Goal: Task Accomplishment & Management: Use online tool/utility

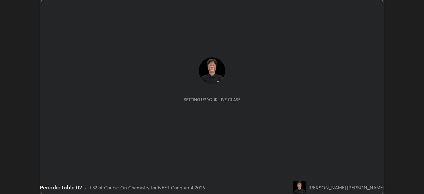
scroll to position [194, 424]
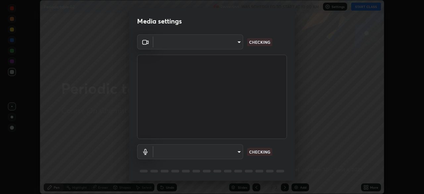
type input "f9c9e40c1fdfe5ebbc4e1433fe736b883486ebc84e0c1da292a4ca4c1bdb3432"
type input "default"
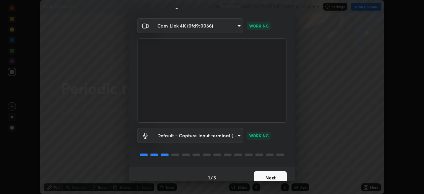
scroll to position [23, 0]
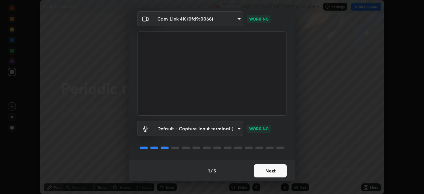
click at [277, 170] on button "Next" at bounding box center [270, 170] width 33 height 13
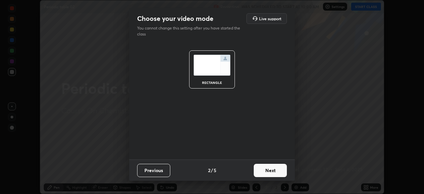
scroll to position [0, 0]
click at [278, 170] on button "Next" at bounding box center [270, 170] width 33 height 13
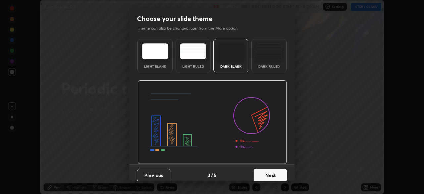
click at [277, 174] on button "Next" at bounding box center [270, 175] width 33 height 13
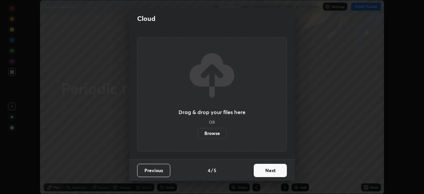
click at [219, 135] on label "Browse" at bounding box center [211, 133] width 29 height 11
click at [197, 135] on input "Browse" at bounding box center [197, 133] width 0 height 11
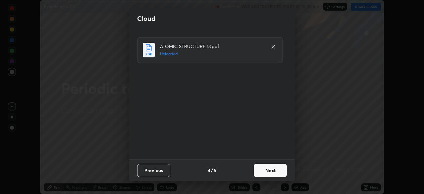
click at [277, 172] on button "Next" at bounding box center [270, 170] width 33 height 13
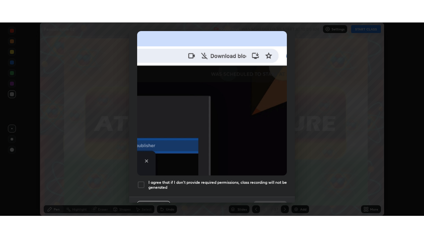
scroll to position [159, 0]
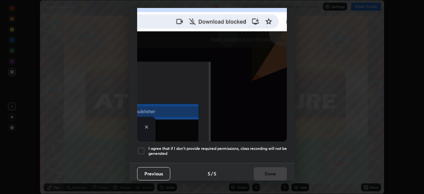
click at [141, 150] on div at bounding box center [141, 151] width 8 height 8
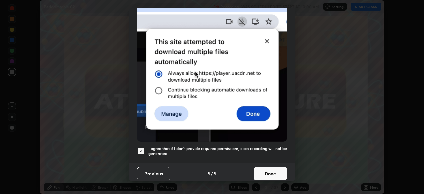
click at [268, 169] on button "Done" at bounding box center [270, 173] width 33 height 13
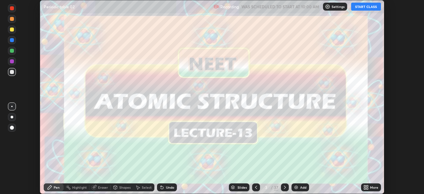
click at [368, 187] on icon at bounding box center [367, 188] width 2 height 2
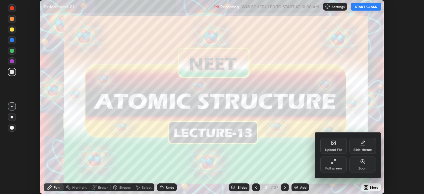
click at [338, 167] on div "Full screen" at bounding box center [333, 168] width 17 height 3
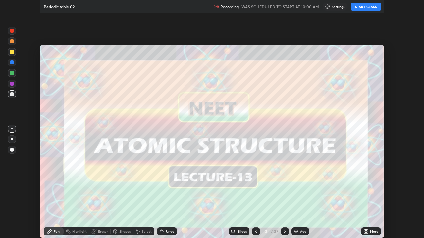
scroll to position [238, 424]
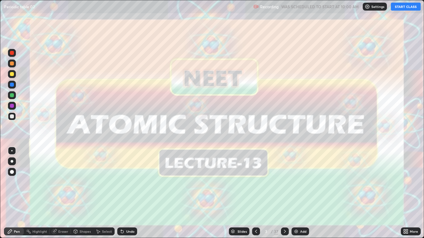
click at [407, 8] on button "START CLASS" at bounding box center [406, 7] width 30 height 8
click at [284, 193] on icon at bounding box center [284, 231] width 5 height 5
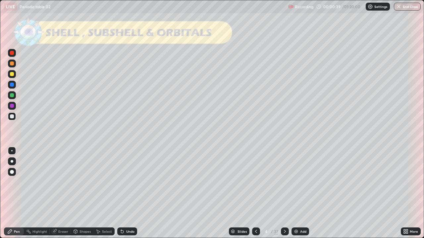
click at [12, 74] on div at bounding box center [12, 74] width 4 height 4
click at [12, 173] on div at bounding box center [12, 172] width 4 height 4
click at [13, 95] on div at bounding box center [12, 95] width 4 height 4
click at [284, 193] on icon at bounding box center [284, 231] width 5 height 5
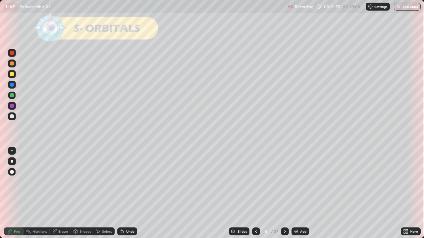
click at [88, 193] on div "Shapes" at bounding box center [84, 231] width 11 height 3
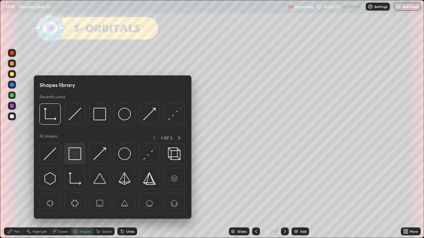
click at [78, 155] on img at bounding box center [75, 154] width 13 height 13
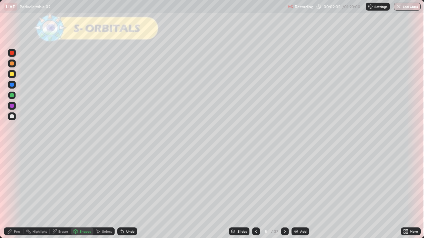
click at [81, 193] on div "Shapes" at bounding box center [84, 231] width 11 height 3
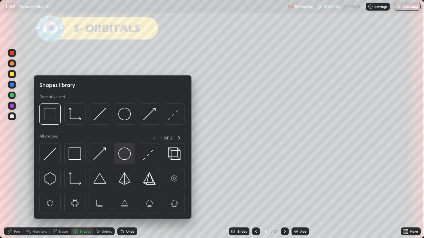
click at [123, 154] on img at bounding box center [124, 154] width 13 height 13
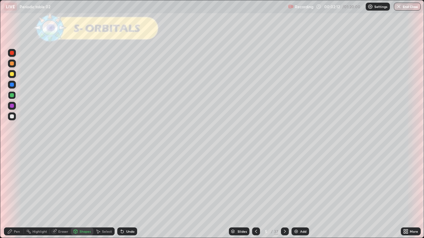
click at [82, 193] on div "Shapes" at bounding box center [84, 231] width 11 height 3
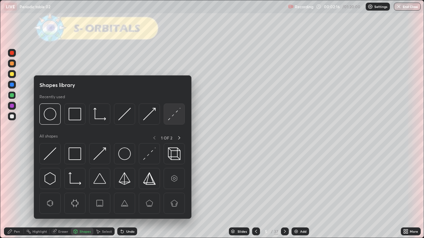
click at [169, 118] on img at bounding box center [174, 114] width 13 height 13
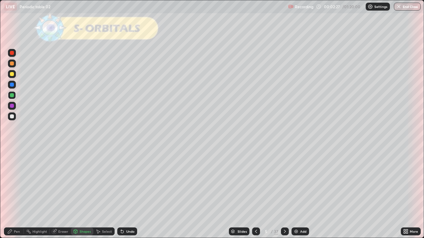
click at [15, 193] on div "Pen" at bounding box center [17, 231] width 6 height 3
click at [12, 75] on div at bounding box center [12, 74] width 4 height 4
click at [286, 193] on icon at bounding box center [284, 231] width 5 height 5
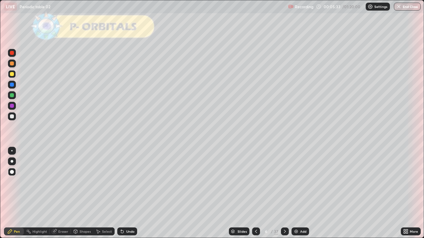
click at [86, 193] on div "Shapes" at bounding box center [84, 231] width 11 height 3
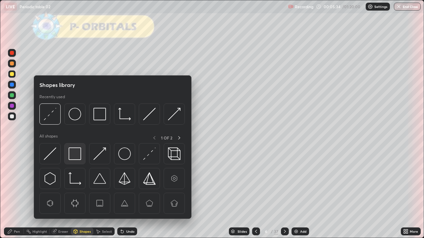
click at [80, 156] on img at bounding box center [75, 154] width 13 height 13
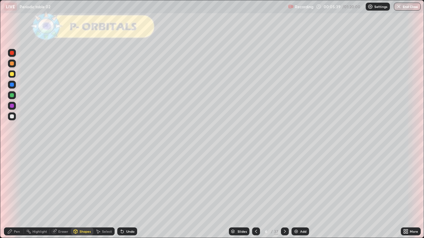
click at [16, 193] on div "Pen" at bounding box center [17, 231] width 6 height 3
click at [14, 116] on div at bounding box center [12, 117] width 8 height 8
click at [79, 193] on div "Shapes" at bounding box center [82, 232] width 23 height 8
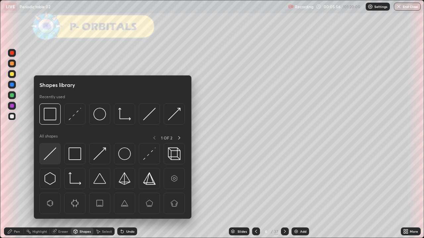
click at [49, 153] on img at bounding box center [50, 154] width 13 height 13
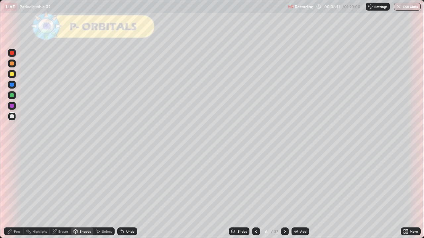
click at [15, 193] on div "Pen" at bounding box center [17, 231] width 6 height 3
click at [12, 96] on div at bounding box center [12, 95] width 4 height 4
click at [13, 64] on div at bounding box center [12, 64] width 4 height 4
click at [123, 193] on icon at bounding box center [122, 231] width 5 height 5
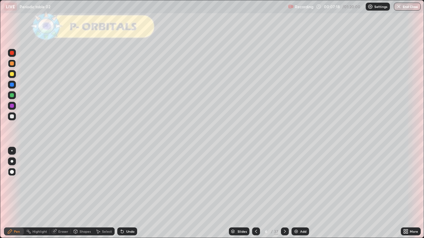
click at [123, 193] on icon at bounding box center [122, 231] width 5 height 5
click at [121, 193] on icon at bounding box center [122, 232] width 3 height 3
click at [60, 193] on div "Eraser" at bounding box center [63, 231] width 10 height 3
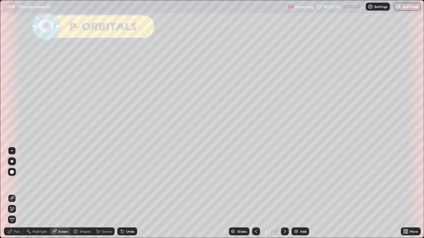
click at [79, 193] on div "Shapes" at bounding box center [84, 231] width 11 height 3
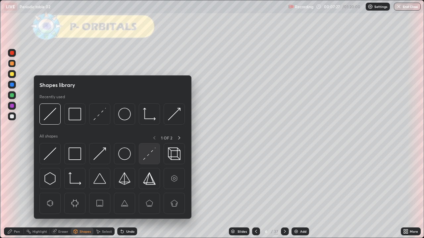
click at [146, 156] on img at bounding box center [149, 154] width 13 height 13
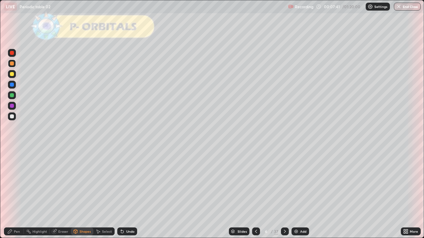
click at [13, 193] on div "Pen" at bounding box center [14, 232] width 20 height 8
click at [10, 116] on div at bounding box center [12, 117] width 4 height 4
click at [13, 96] on div at bounding box center [12, 95] width 4 height 4
click at [11, 66] on div at bounding box center [12, 64] width 8 height 8
click at [79, 193] on div "Shapes" at bounding box center [84, 231] width 11 height 3
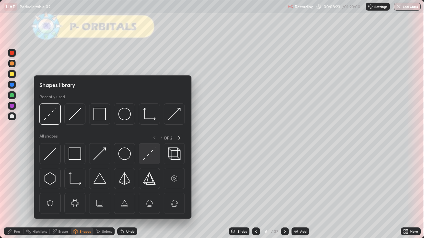
click at [145, 154] on img at bounding box center [149, 154] width 13 height 13
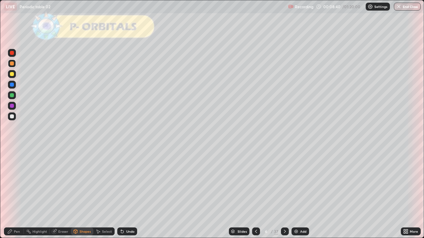
click at [13, 193] on div "Pen" at bounding box center [14, 232] width 20 height 8
click at [13, 117] on div at bounding box center [12, 117] width 4 height 4
click at [128, 193] on div "Undo" at bounding box center [126, 231] width 23 height 13
click at [128, 193] on div "Undo" at bounding box center [130, 231] width 8 height 3
click at [284, 193] on icon at bounding box center [284, 231] width 5 height 5
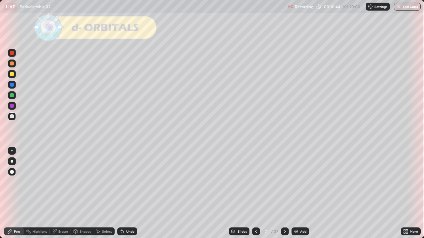
click at [80, 193] on div "Shapes" at bounding box center [84, 231] width 11 height 3
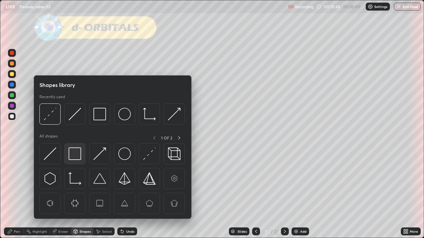
click at [75, 154] on img at bounding box center [75, 154] width 13 height 13
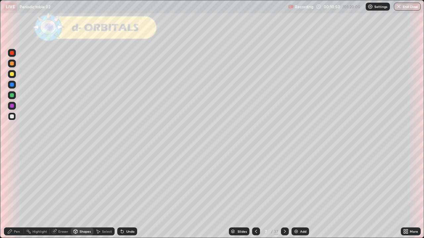
click at [17, 193] on div "Pen" at bounding box center [17, 231] width 6 height 3
click at [11, 94] on div at bounding box center [12, 95] width 4 height 4
click at [12, 117] on div at bounding box center [12, 117] width 4 height 4
click at [80, 193] on div "Shapes" at bounding box center [84, 231] width 11 height 3
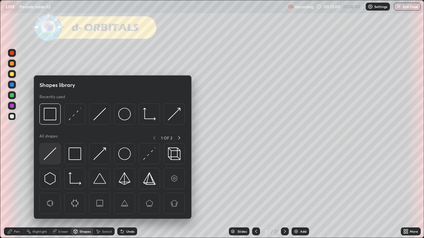
click at [51, 154] on img at bounding box center [50, 154] width 13 height 13
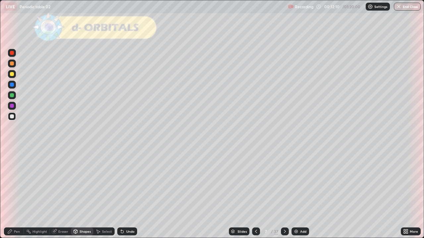
click at [100, 193] on icon at bounding box center [97, 231] width 5 height 5
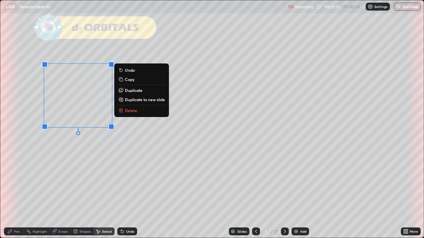
click at [130, 91] on p "Duplicate" at bounding box center [134, 90] width 18 height 5
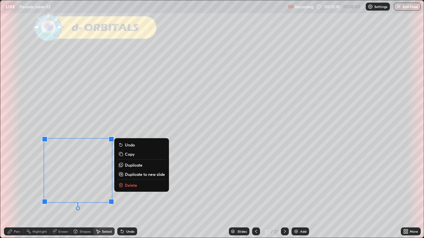
click at [128, 166] on p "Duplicate" at bounding box center [134, 165] width 18 height 5
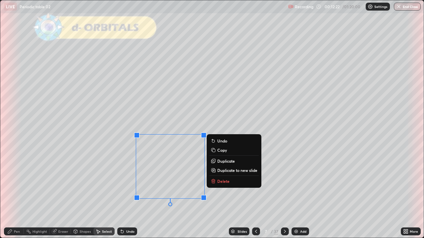
click at [225, 162] on p "Duplicate" at bounding box center [226, 161] width 18 height 5
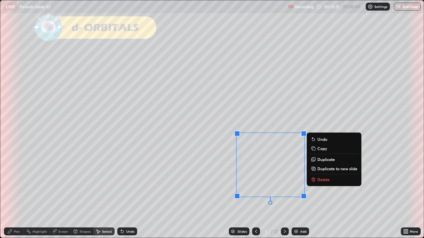
click at [325, 159] on p "Duplicate" at bounding box center [326, 159] width 18 height 5
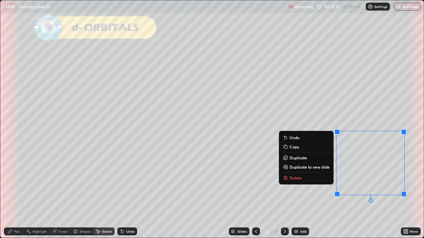
click at [334, 193] on div "0 ° Undo Copy Duplicate Duplicate to new slide Delete" at bounding box center [211, 119] width 423 height 238
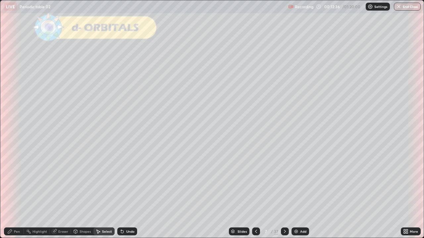
click at [12, 193] on icon at bounding box center [9, 231] width 5 height 5
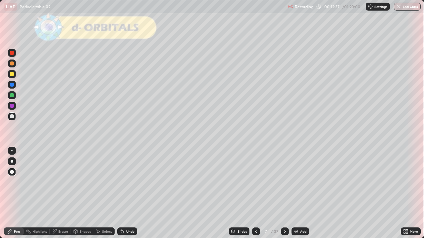
click at [13, 75] on div at bounding box center [12, 74] width 4 height 4
click at [11, 118] on div at bounding box center [12, 117] width 4 height 4
click at [12, 96] on div at bounding box center [12, 95] width 4 height 4
click at [11, 75] on div at bounding box center [12, 74] width 4 height 4
click at [11, 96] on div at bounding box center [12, 95] width 4 height 4
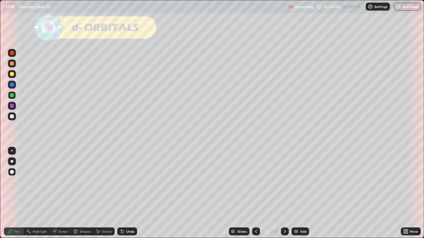
click at [12, 74] on div at bounding box center [12, 74] width 4 height 4
click at [12, 118] on div at bounding box center [12, 117] width 4 height 4
click at [11, 96] on div at bounding box center [12, 95] width 4 height 4
click at [16, 76] on div at bounding box center [12, 74] width 11 height 11
click at [13, 96] on div at bounding box center [12, 95] width 4 height 4
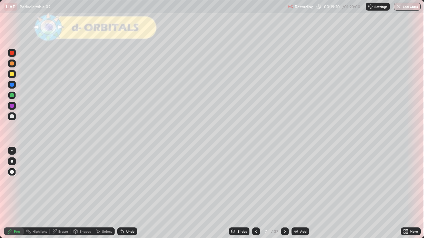
click at [284, 193] on icon at bounding box center [285, 231] width 2 height 3
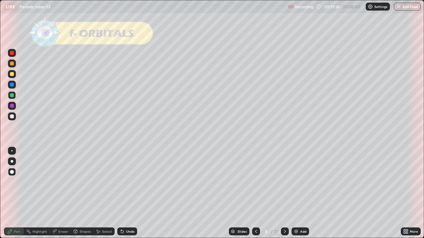
click at [11, 117] on div at bounding box center [12, 117] width 4 height 4
click at [82, 193] on div "Shapes" at bounding box center [84, 231] width 11 height 3
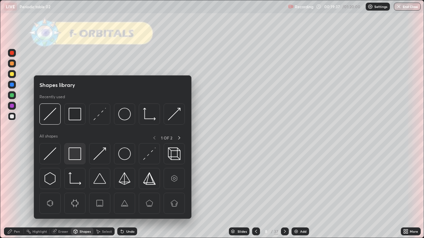
click at [74, 154] on img at bounding box center [75, 154] width 13 height 13
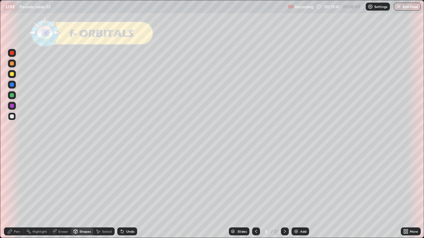
click at [17, 193] on div "Pen" at bounding box center [17, 231] width 6 height 3
click at [12, 116] on div at bounding box center [12, 117] width 4 height 4
click at [284, 193] on icon at bounding box center [284, 231] width 5 height 5
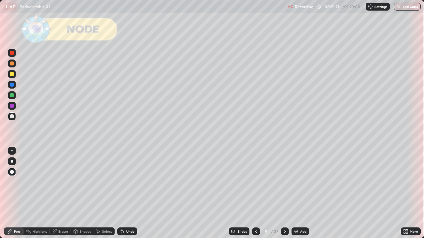
click at [285, 193] on icon at bounding box center [284, 231] width 5 height 5
click at [245, 193] on div "Slides" at bounding box center [241, 231] width 9 height 3
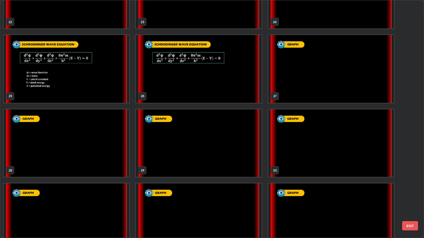
scroll to position [563, 0]
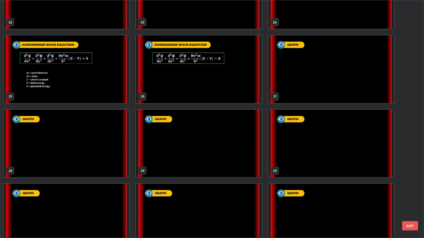
click at [111, 89] on img "grid" at bounding box center [67, 69] width 126 height 68
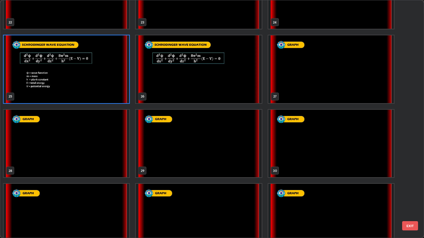
click at [73, 82] on img "grid" at bounding box center [67, 69] width 126 height 68
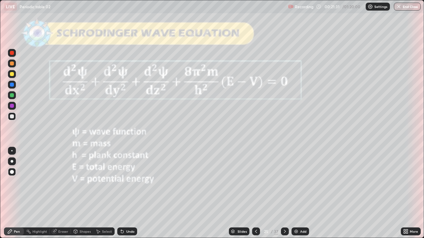
click at [73, 82] on img "grid" at bounding box center [67, 69] width 126 height 68
click at [13, 97] on div at bounding box center [12, 95] width 4 height 4
click at [283, 193] on icon at bounding box center [284, 231] width 5 height 5
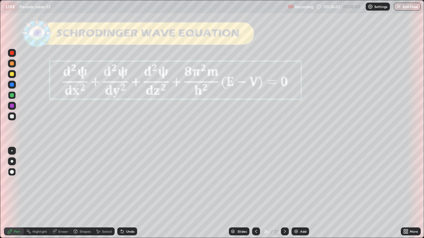
click at [11, 74] on div at bounding box center [12, 74] width 4 height 4
click at [11, 118] on div at bounding box center [12, 117] width 4 height 4
click at [243, 193] on div "Slides" at bounding box center [241, 231] width 9 height 3
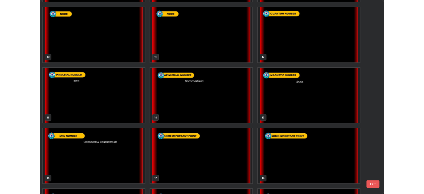
scroll to position [207, 0]
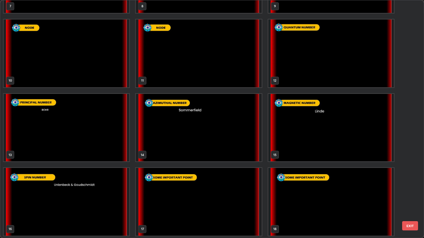
click at [296, 54] on img "grid" at bounding box center [331, 54] width 126 height 68
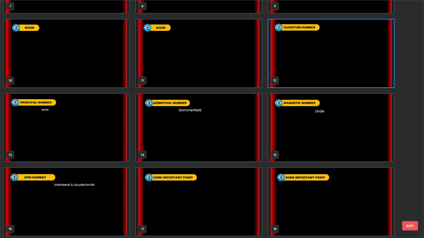
click at [309, 60] on img "grid" at bounding box center [331, 54] width 126 height 68
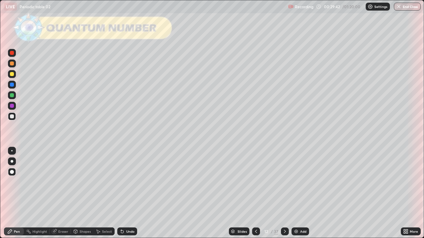
click at [309, 62] on img "grid" at bounding box center [331, 54] width 126 height 68
click at [80, 193] on div "Shapes" at bounding box center [84, 231] width 11 height 3
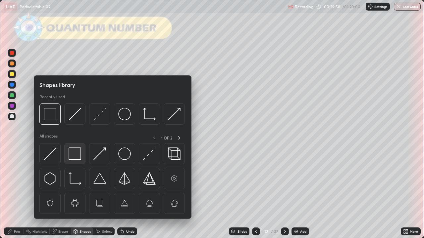
click at [75, 155] on img at bounding box center [75, 154] width 13 height 13
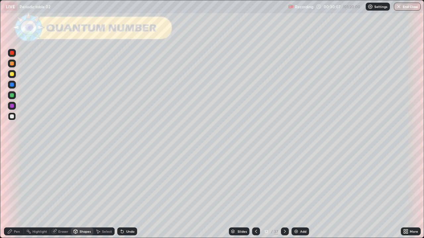
click at [13, 76] on div at bounding box center [12, 74] width 8 height 8
click at [17, 193] on div "Pen" at bounding box center [17, 231] width 6 height 3
click at [12, 117] on div at bounding box center [12, 117] width 4 height 4
click at [123, 193] on icon at bounding box center [122, 231] width 5 height 5
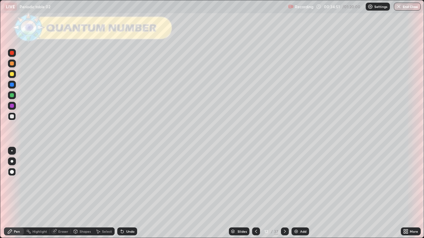
click at [284, 193] on icon at bounding box center [284, 231] width 5 height 5
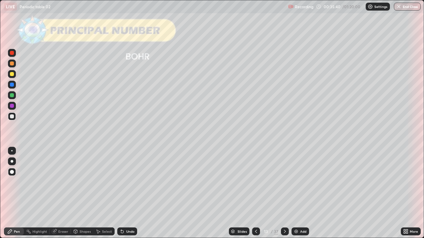
click at [12, 76] on div at bounding box center [12, 74] width 4 height 4
click at [13, 118] on div at bounding box center [12, 117] width 4 height 4
click at [285, 193] on icon at bounding box center [284, 231] width 5 height 5
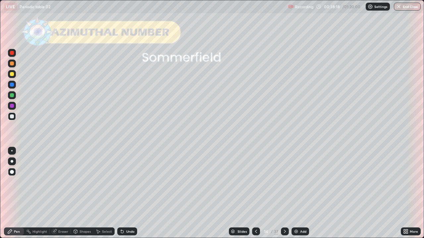
click at [255, 193] on icon at bounding box center [255, 231] width 5 height 5
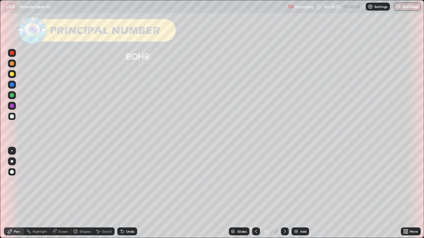
click at [284, 193] on icon at bounding box center [284, 231] width 5 height 5
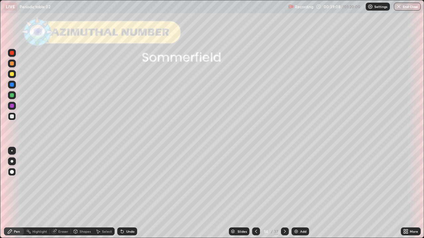
click at [12, 96] on div at bounding box center [12, 95] width 4 height 4
click at [12, 117] on div at bounding box center [12, 117] width 4 height 4
click at [123, 193] on icon at bounding box center [122, 231] width 5 height 5
click at [61, 193] on div "Eraser" at bounding box center [63, 231] width 10 height 3
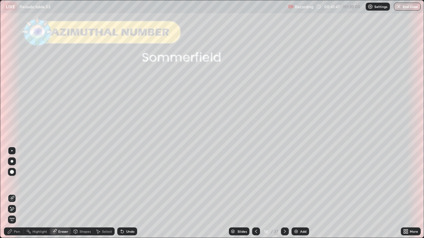
click at [19, 193] on div "Pen" at bounding box center [17, 231] width 6 height 3
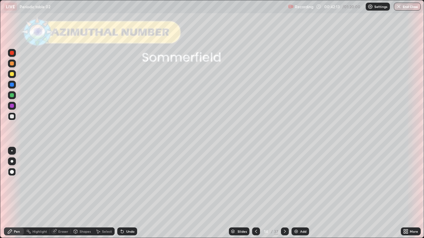
click at [15, 76] on div at bounding box center [12, 74] width 8 height 8
click at [132, 193] on div "Undo" at bounding box center [130, 231] width 8 height 3
click at [132, 193] on div "Undo" at bounding box center [127, 232] width 20 height 8
click at [284, 193] on icon at bounding box center [284, 231] width 5 height 5
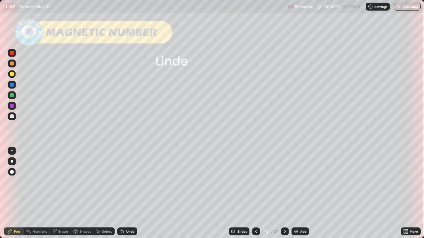
click at [13, 117] on div at bounding box center [12, 117] width 4 height 4
click at [12, 97] on div at bounding box center [12, 95] width 8 height 8
click at [11, 107] on div at bounding box center [12, 106] width 4 height 4
click at [10, 119] on div at bounding box center [12, 117] width 8 height 8
click at [12, 76] on div at bounding box center [12, 74] width 4 height 4
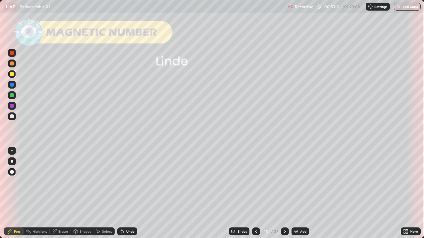
click at [127, 193] on div "Undo" at bounding box center [130, 231] width 8 height 3
click at [284, 193] on icon at bounding box center [284, 231] width 5 height 5
click at [80, 193] on div "Shapes" at bounding box center [84, 231] width 11 height 3
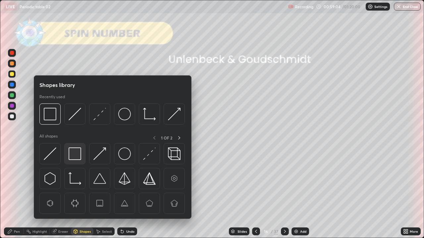
click at [76, 154] on img at bounding box center [75, 154] width 13 height 13
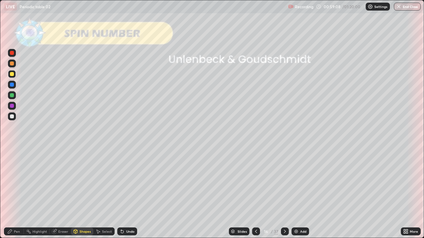
click at [17, 193] on div "Pen" at bounding box center [17, 231] width 6 height 3
click at [284, 193] on icon at bounding box center [284, 231] width 5 height 5
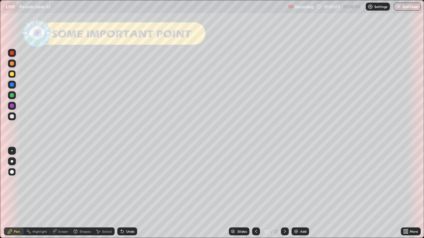
click at [12, 96] on div at bounding box center [12, 95] width 4 height 4
click at [13, 76] on div at bounding box center [12, 74] width 4 height 4
click at [283, 193] on icon at bounding box center [284, 231] width 5 height 5
click at [11, 94] on div at bounding box center [12, 95] width 4 height 4
click at [12, 117] on div at bounding box center [12, 117] width 4 height 4
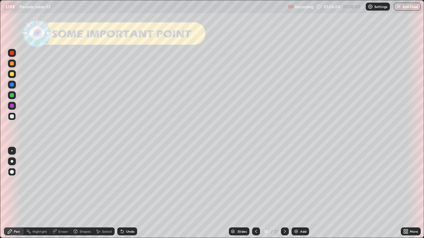
click at [284, 193] on icon at bounding box center [284, 231] width 5 height 5
click at [12, 74] on div at bounding box center [12, 74] width 4 height 4
click at [285, 193] on icon at bounding box center [284, 231] width 5 height 5
click at [80, 193] on div "Shapes" at bounding box center [84, 231] width 11 height 3
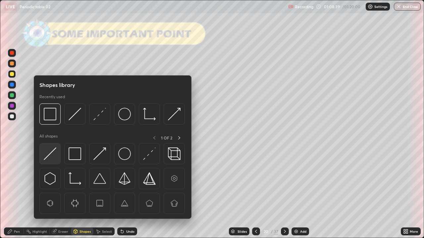
click at [50, 154] on img at bounding box center [50, 154] width 13 height 13
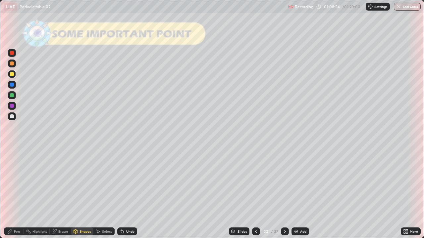
click at [15, 193] on div "Pen" at bounding box center [17, 231] width 6 height 3
click at [12, 116] on div at bounding box center [12, 117] width 4 height 4
click at [283, 193] on icon at bounding box center [284, 231] width 5 height 5
click at [124, 193] on icon at bounding box center [122, 231] width 5 height 5
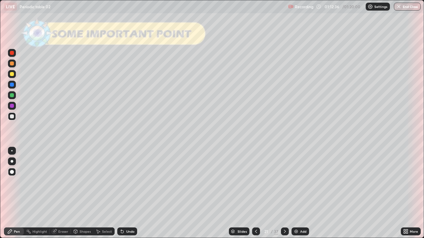
click at [123, 193] on icon at bounding box center [122, 231] width 5 height 5
click at [121, 193] on icon at bounding box center [122, 232] width 3 height 3
click at [130, 193] on div "Undo" at bounding box center [127, 232] width 20 height 8
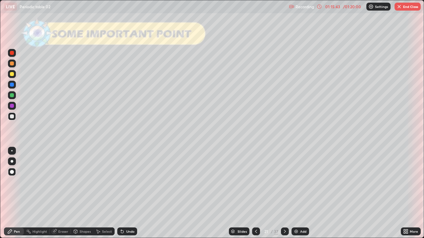
click at [131, 193] on div "Undo" at bounding box center [127, 232] width 20 height 8
click at [132, 193] on div "Undo" at bounding box center [127, 232] width 20 height 8
click at [133, 193] on div "Undo" at bounding box center [127, 232] width 20 height 8
click at [253, 193] on icon at bounding box center [255, 231] width 5 height 5
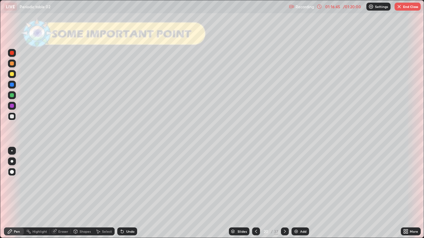
click at [408, 7] on button "End Class" at bounding box center [407, 7] width 26 height 8
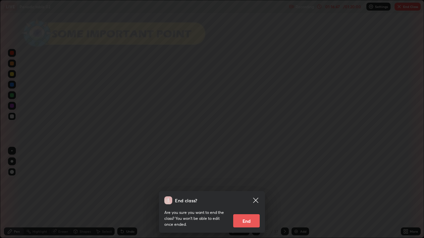
click at [251, 193] on button "End" at bounding box center [246, 221] width 26 height 13
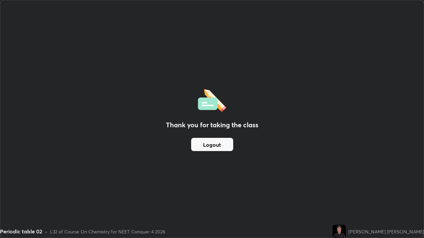
click at [214, 145] on button "Logout" at bounding box center [212, 144] width 42 height 13
click at [241, 59] on div "Thank you for taking the class Logout" at bounding box center [211, 119] width 423 height 238
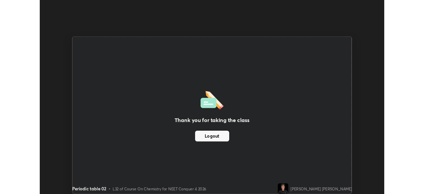
scroll to position [32920, 32690]
